Goal: Check status: Check status

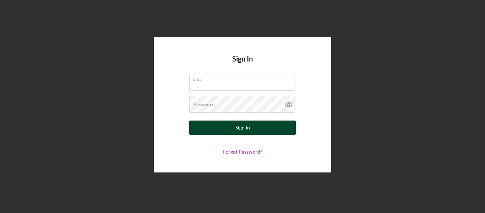
type input "[EMAIL_ADDRESS][DOMAIN_NAME]"
click at [236, 123] on div "Sign In" at bounding box center [242, 127] width 15 height 14
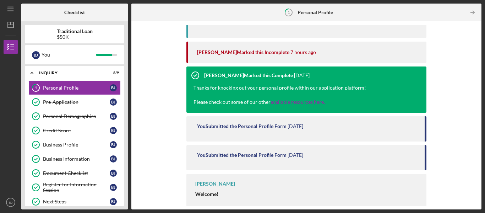
scroll to position [128, 0]
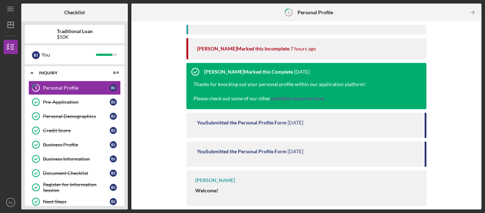
click at [478, 171] on div "Complete the Form Form Icon/Message Comment [PERSON_NAME] Submitted the Persona…" at bounding box center [306, 115] width 350 height 188
click at [103, 134] on link "Credit Score Credit Score [PERSON_NAME]" at bounding box center [74, 130] width 92 height 14
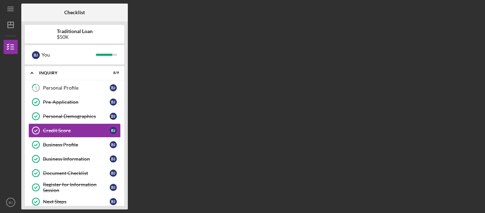
scroll to position [14, 0]
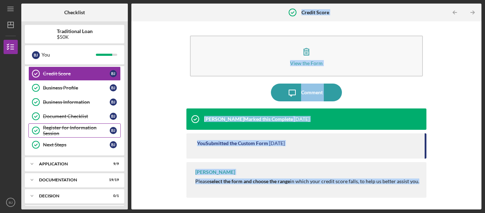
click at [115, 166] on div "Icon/Expander Inquiry 8 / 9 1 Personal Profile [PERSON_NAME] Pre-Application Pr…" at bounding box center [74, 136] width 99 height 140
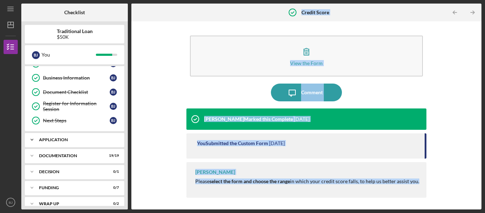
click at [115, 166] on div "Icon/Expander Inquiry 8 / 9 1 Personal Profile [PERSON_NAME] Pre-Application Pr…" at bounding box center [74, 136] width 99 height 140
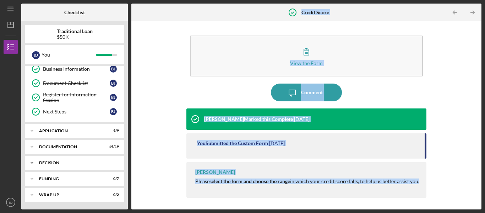
click at [115, 166] on div "Icon/Expander Decision 0 / 1" at bounding box center [74, 162] width 99 height 14
click at [476, 114] on div "View the Form Form Icon/Message Comment [PERSON_NAME] Marked this Complete [DAT…" at bounding box center [306, 115] width 343 height 181
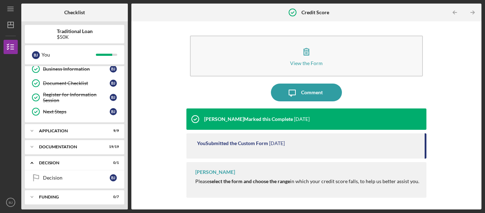
click at [460, 113] on div "View the Form Form Icon/Message Comment [PERSON_NAME] Marked this Complete [DAT…" at bounding box center [306, 115] width 343 height 181
click at [86, 68] on div "Business Information" at bounding box center [76, 69] width 67 height 6
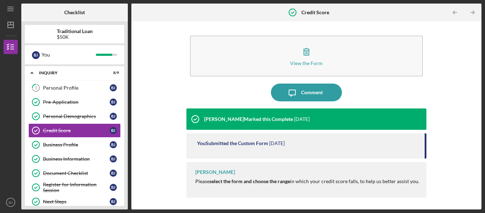
click at [452, 131] on div "View the Form Form Icon/Message Comment [PERSON_NAME] Marked this Complete [DAT…" at bounding box center [306, 115] width 343 height 181
click at [457, 11] on icon "Icon/Table Pagination Arrow" at bounding box center [455, 13] width 16 height 16
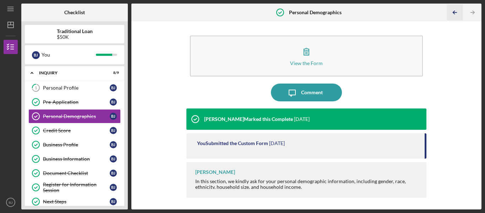
click at [454, 9] on icon "Icon/Table Pagination Arrow" at bounding box center [455, 13] width 16 height 16
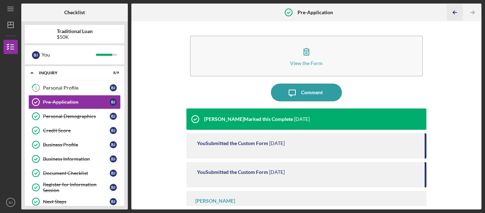
click at [454, 9] on icon "Icon/Table Pagination Arrow" at bounding box center [455, 13] width 16 height 16
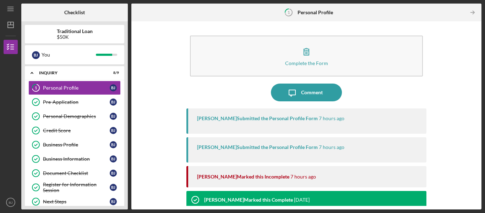
drag, startPoint x: 476, startPoint y: 59, endPoint x: 157, endPoint y: 59, distance: 319.1
click at [157, 59] on div "Complete the Form Form Icon/Message Comment [PERSON_NAME] Submitted the Persona…" at bounding box center [306, 115] width 343 height 181
drag, startPoint x: 475, startPoint y: 90, endPoint x: 470, endPoint y: 119, distance: 29.1
click at [470, 119] on div "Complete the Form Form Icon/Message Comment [PERSON_NAME] Submitted the Persona…" at bounding box center [306, 115] width 343 height 181
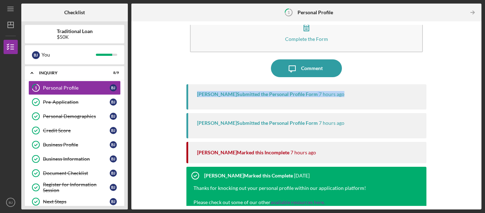
scroll to position [23, 0]
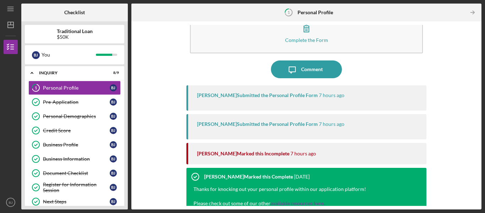
click at [202, 156] on div "[PERSON_NAME] Marked this Incomplete" at bounding box center [243, 154] width 92 height 6
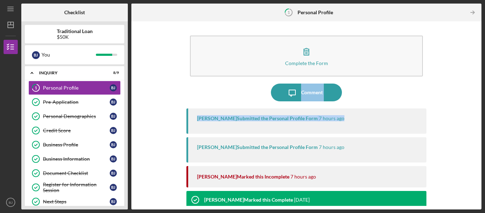
drag, startPoint x: 475, startPoint y: 83, endPoint x: 470, endPoint y: 107, distance: 24.6
click at [470, 107] on div "Complete the Form Form Icon/Message Comment [PERSON_NAME] Submitted the Persona…" at bounding box center [306, 115] width 343 height 181
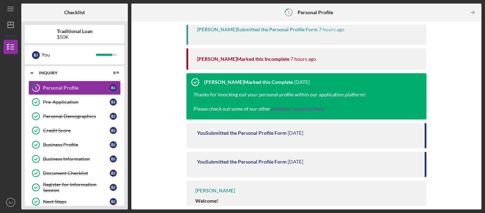
scroll to position [120, 0]
